Goal: Task Accomplishment & Management: Use online tool/utility

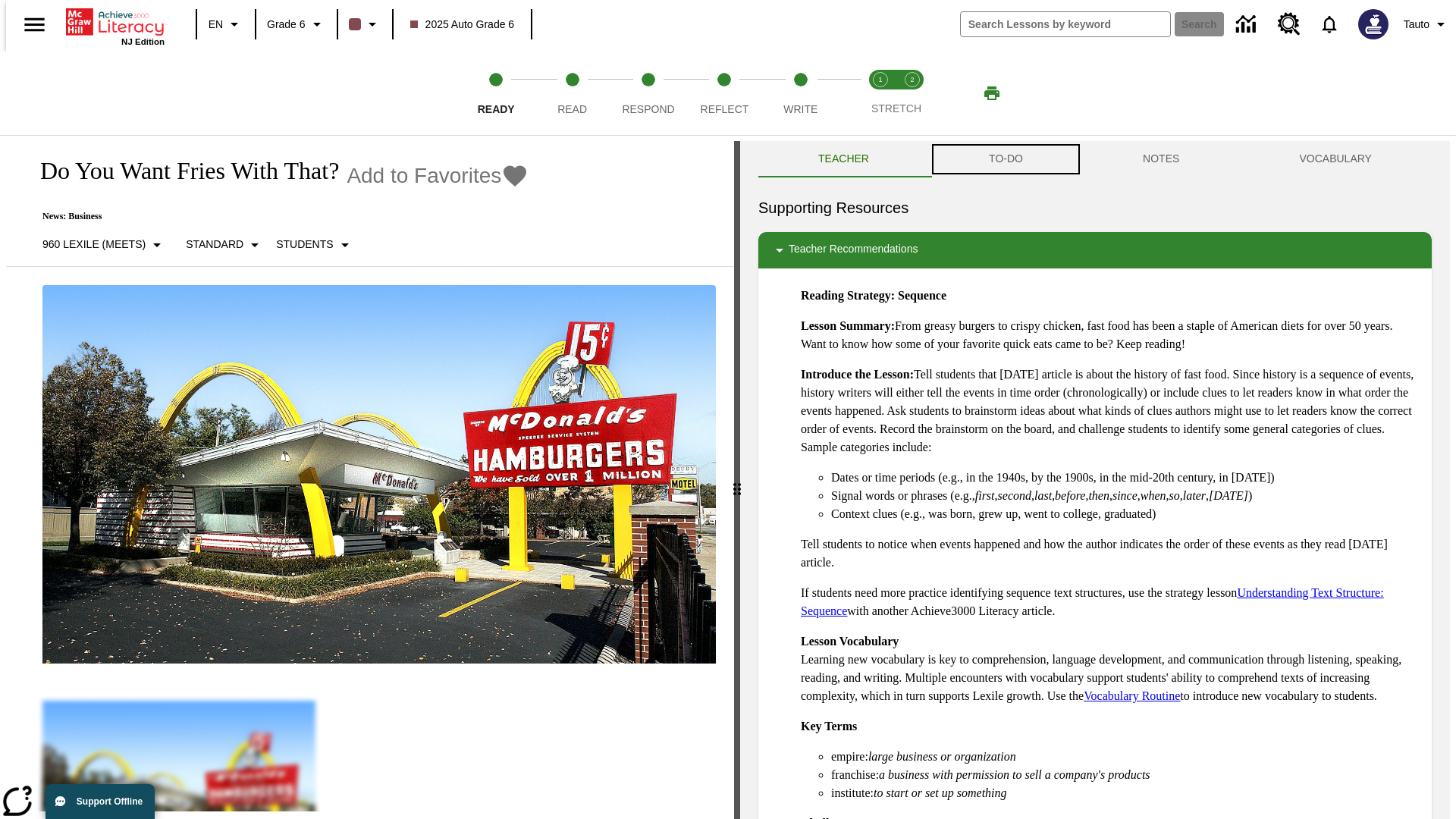
click at [1004, 159] on button "TO-DO" at bounding box center [1005, 159] width 154 height 36
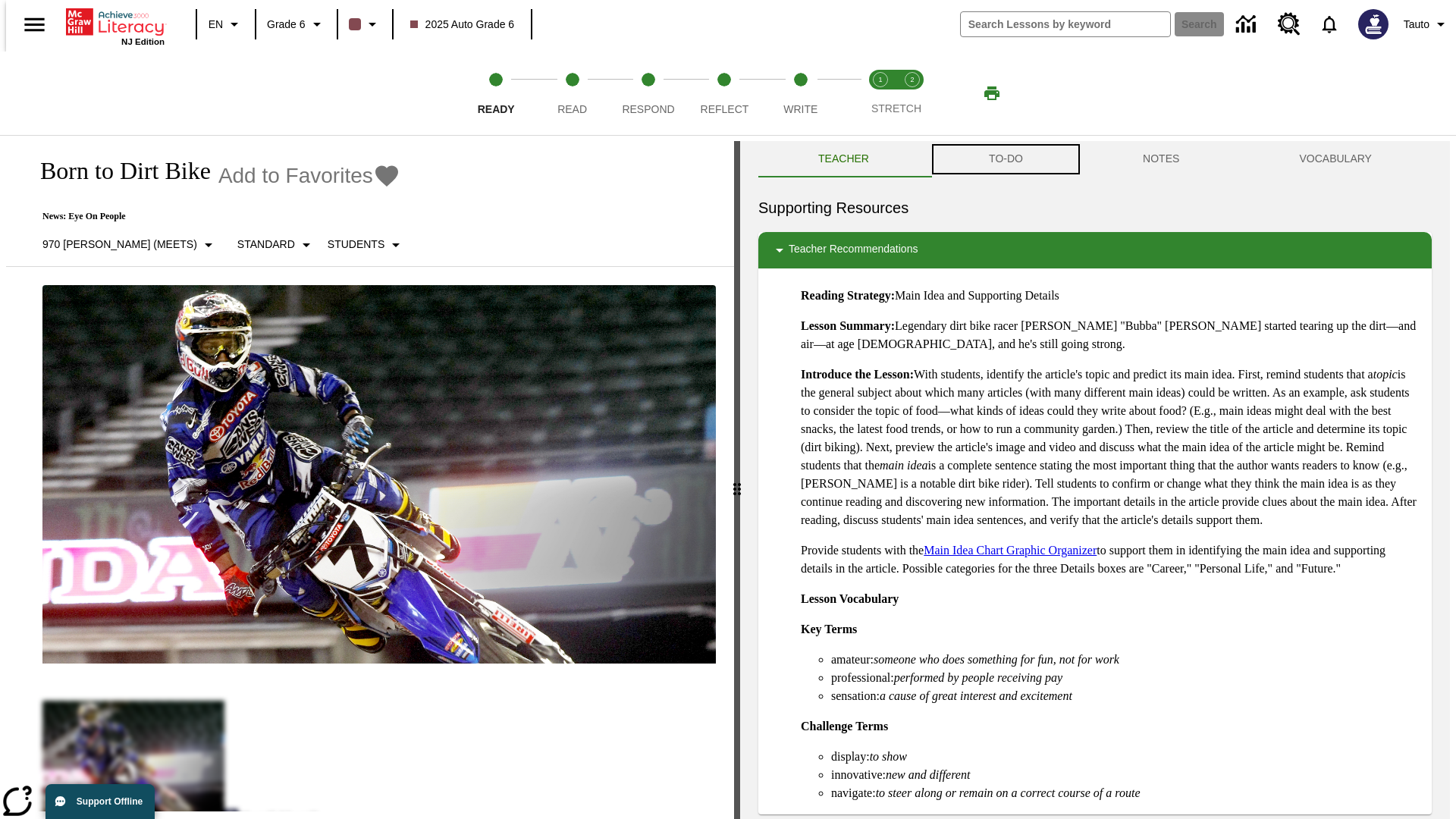
click at [1004, 159] on button "TO-DO" at bounding box center [1005, 159] width 154 height 36
